Goal: Navigation & Orientation: Find specific page/section

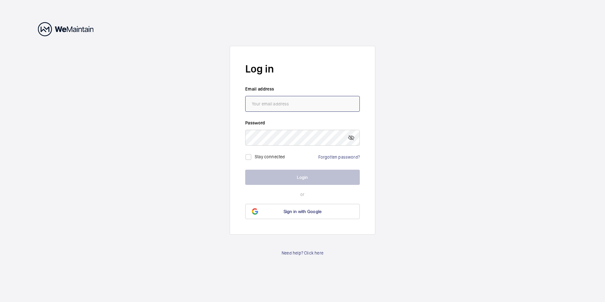
type input "[EMAIL_ADDRESS][DOMAIN_NAME]"
click at [294, 178] on button "Login" at bounding box center [302, 177] width 115 height 15
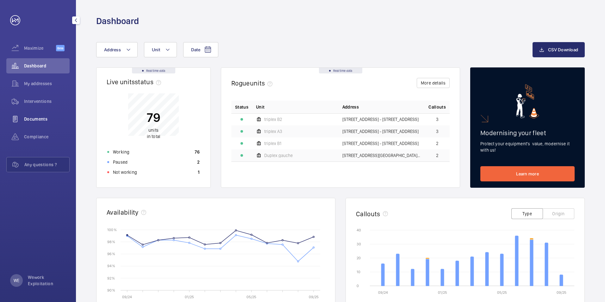
click at [43, 117] on span "Documents" at bounding box center [47, 119] width 46 height 6
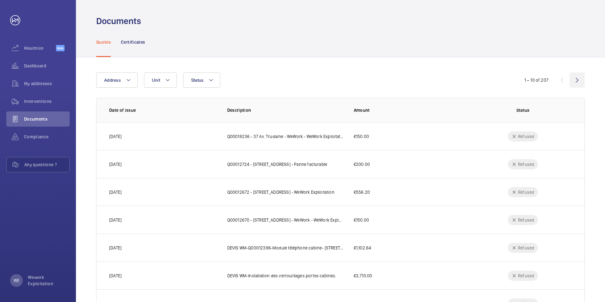
click at [402, 80] on wm-front-icon-button at bounding box center [576, 79] width 15 height 15
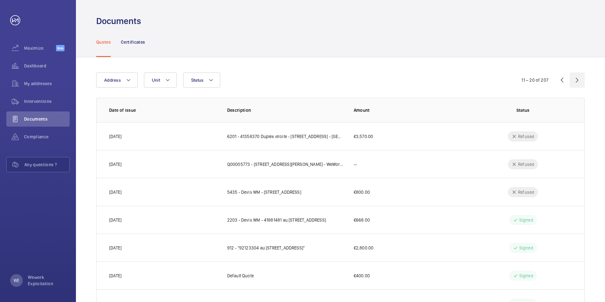
click at [402, 79] on wm-front-icon-button at bounding box center [576, 79] width 15 height 15
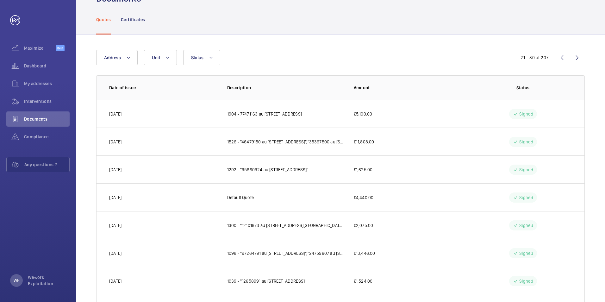
scroll to position [20, 0]
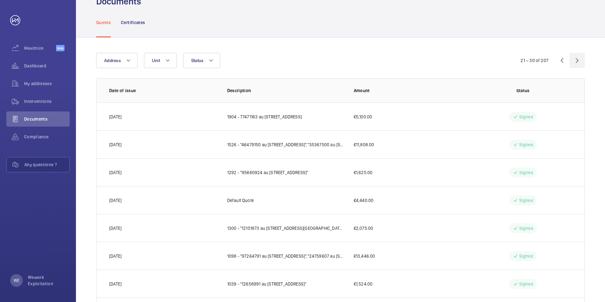
click at [402, 62] on wm-front-icon-button at bounding box center [576, 60] width 15 height 15
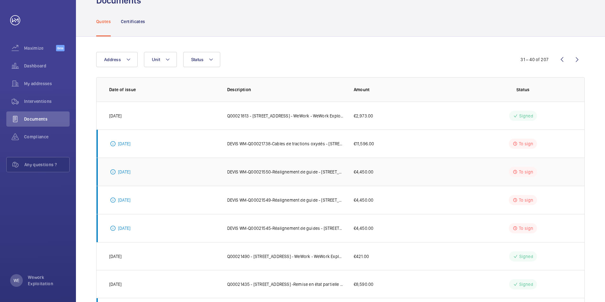
scroll to position [32, 0]
